Goal: Transaction & Acquisition: Purchase product/service

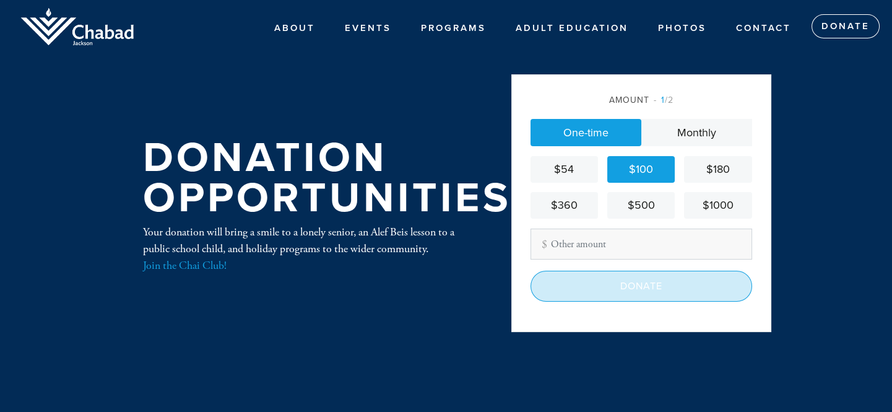
click at [649, 282] on input "Donate" at bounding box center [641, 285] width 222 height 31
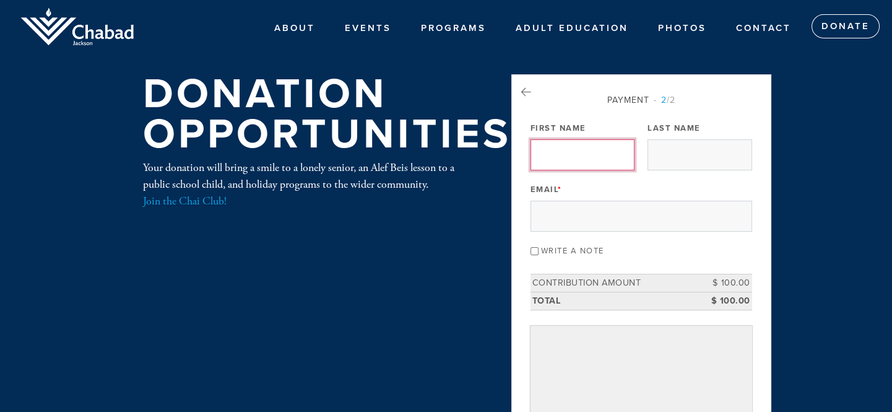
click at [546, 157] on input "First Name" at bounding box center [582, 154] width 104 height 31
type input "allan"
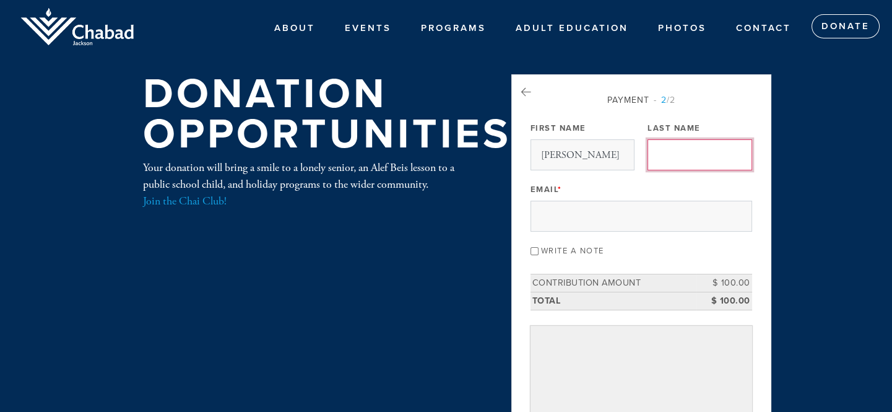
click at [665, 148] on input "Last Name" at bounding box center [699, 154] width 104 height 31
type input "tamarkin"
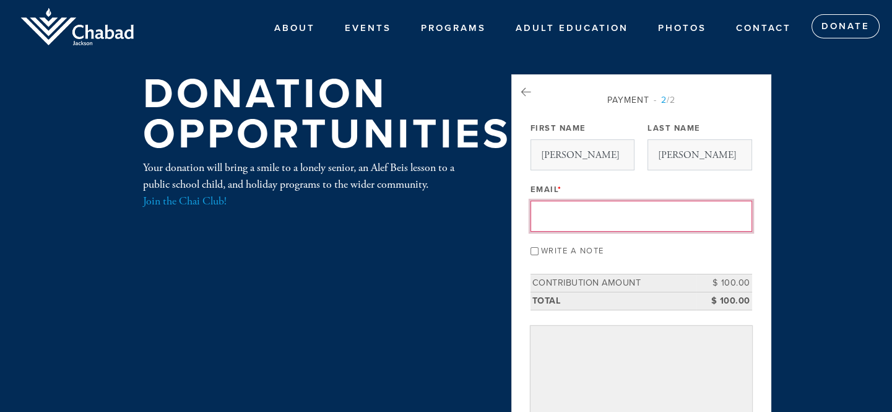
click at [544, 217] on input "Email *" at bounding box center [641, 216] width 222 height 31
type input "tamarkin8@aol.com"
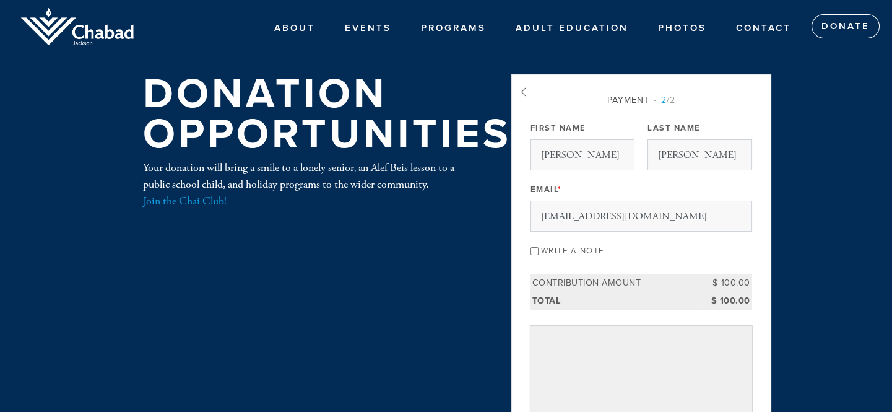
click at [563, 247] on label "Write a note" at bounding box center [572, 251] width 63 height 10
click at [538, 247] on input "Write a note" at bounding box center [534, 251] width 8 height 8
checkbox input "true"
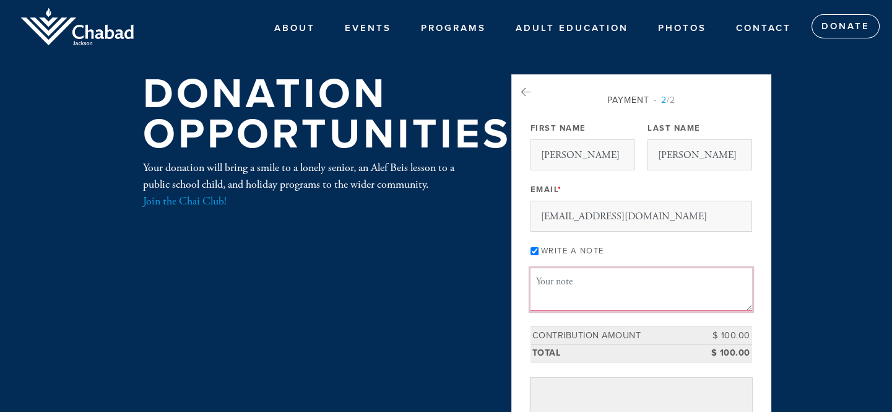
click at [538, 274] on textarea "Message or dedication" at bounding box center [641, 289] width 222 height 42
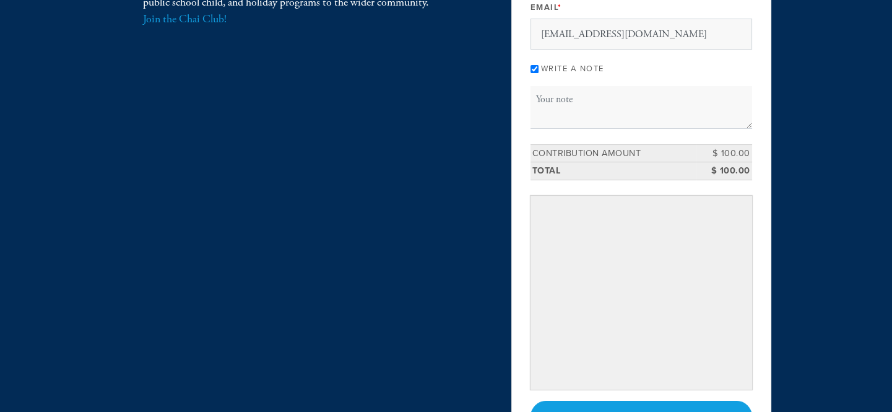
scroll to position [176, 0]
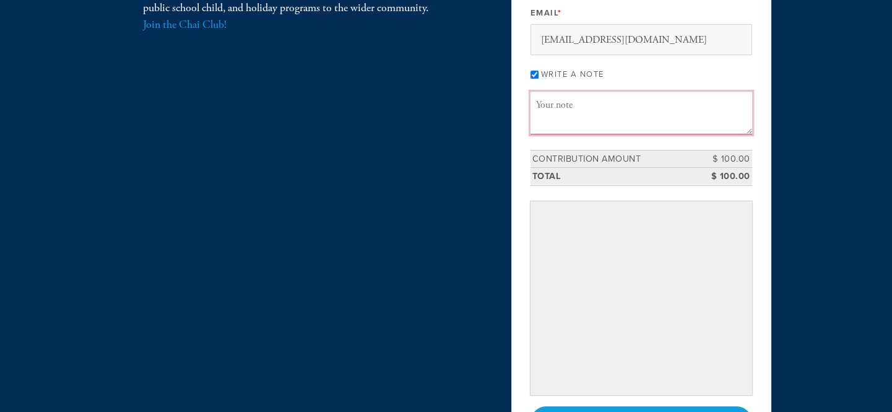
click at [550, 97] on textarea "Message or dedication" at bounding box center [641, 113] width 222 height 42
type textarea "I"
type textarea "."
click at [569, 106] on textarea "In honor our dear parents and Linda" at bounding box center [641, 113] width 222 height 42
click at [686, 105] on textarea "In honor of our dear parents and Linda" at bounding box center [641, 113] width 222 height 42
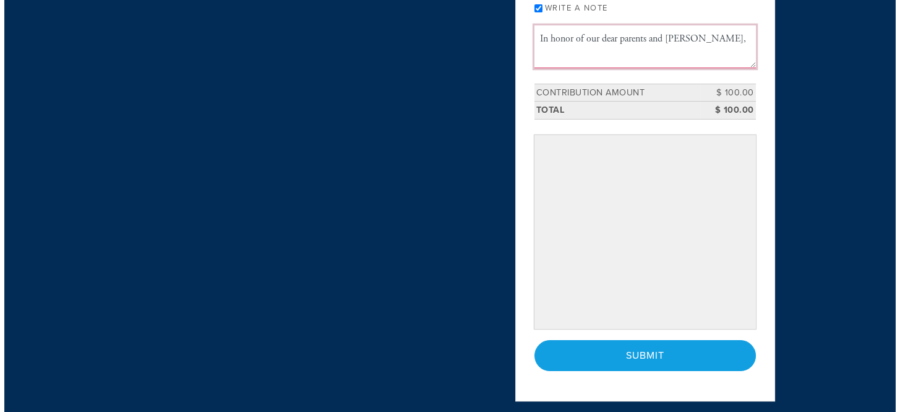
scroll to position [289, 0]
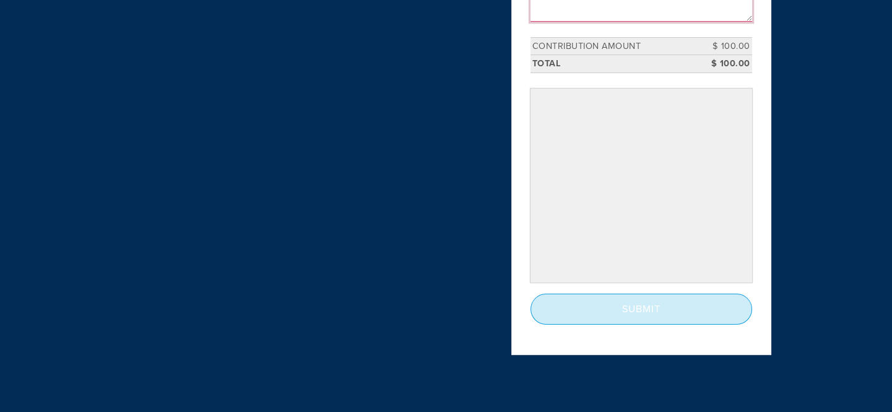
type textarea "In honor of our dear parents and Linda,"
click at [645, 302] on input "Submit" at bounding box center [641, 308] width 222 height 31
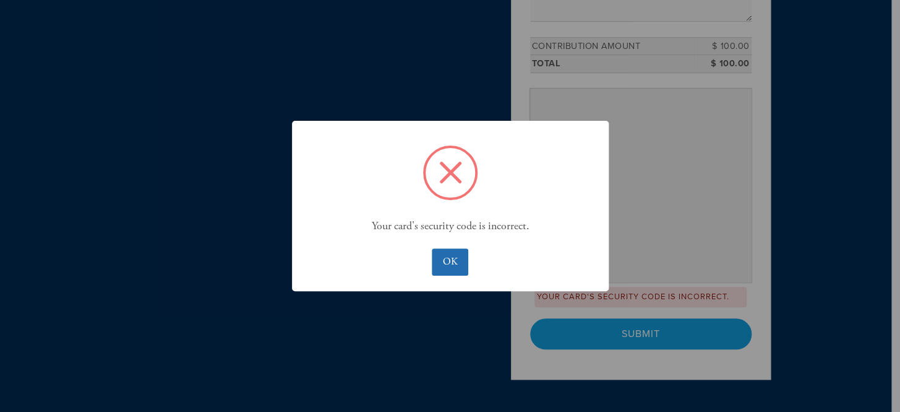
click at [458, 267] on button "OK" at bounding box center [450, 261] width 37 height 27
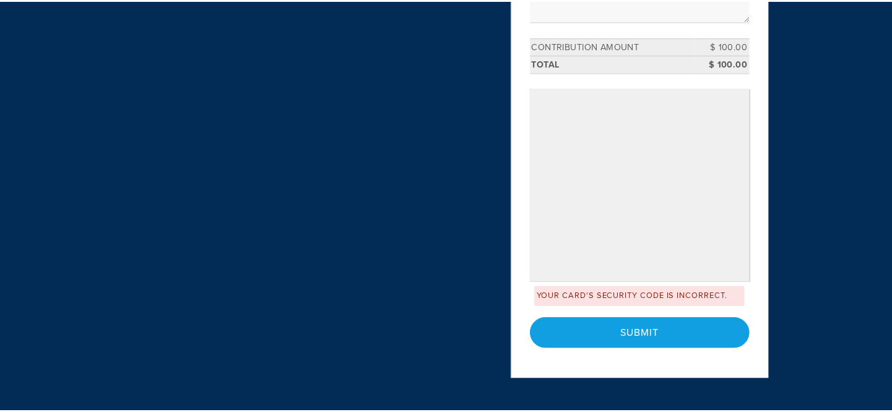
scroll to position [267, 0]
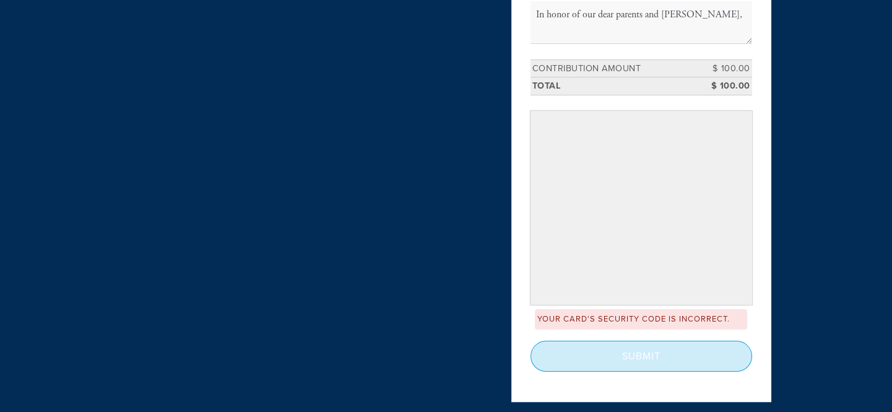
click at [661, 351] on input "Submit" at bounding box center [641, 355] width 222 height 31
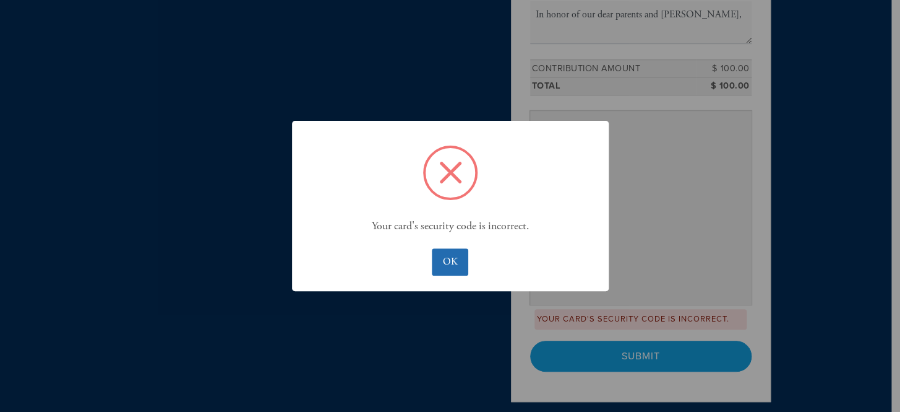
click at [450, 260] on button "OK" at bounding box center [450, 261] width 37 height 27
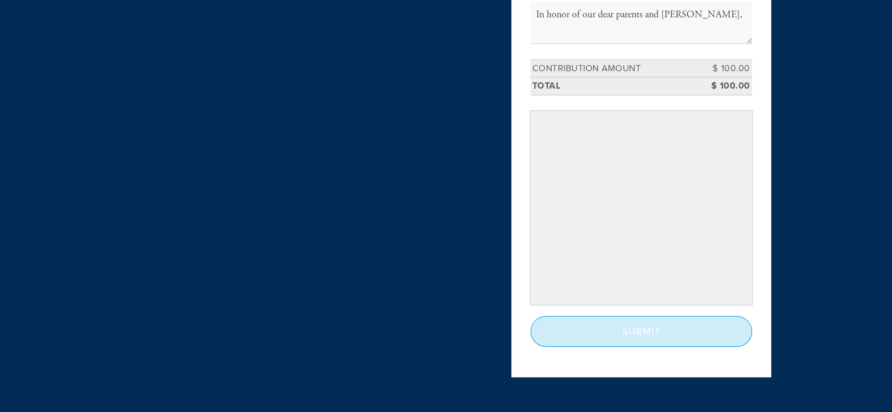
click at [679, 334] on input "Submit" at bounding box center [641, 331] width 222 height 31
